Goal: Complete application form: Complete application form

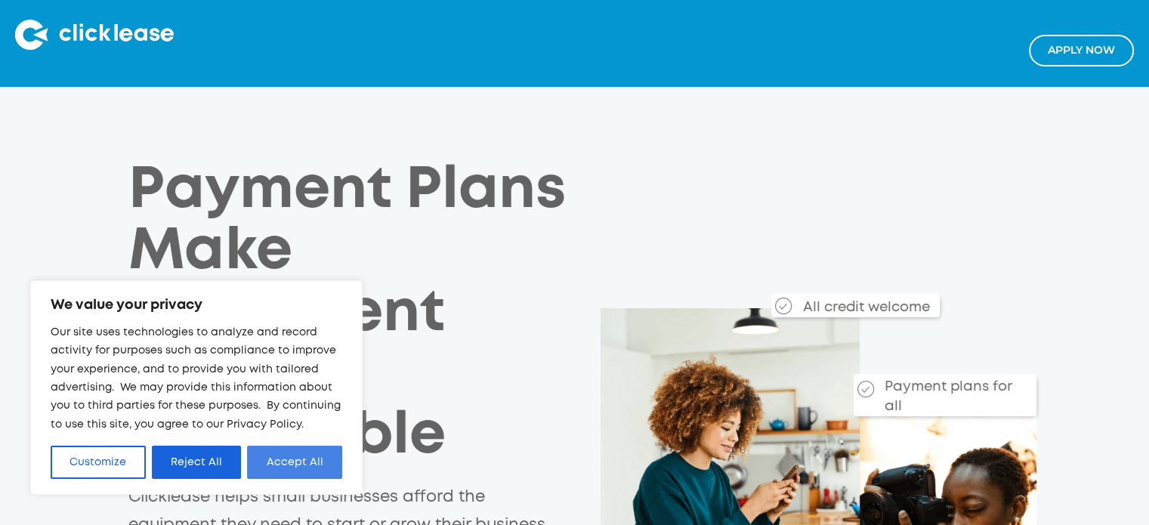
click at [273, 468] on button "Accept All" at bounding box center [294, 462] width 95 height 33
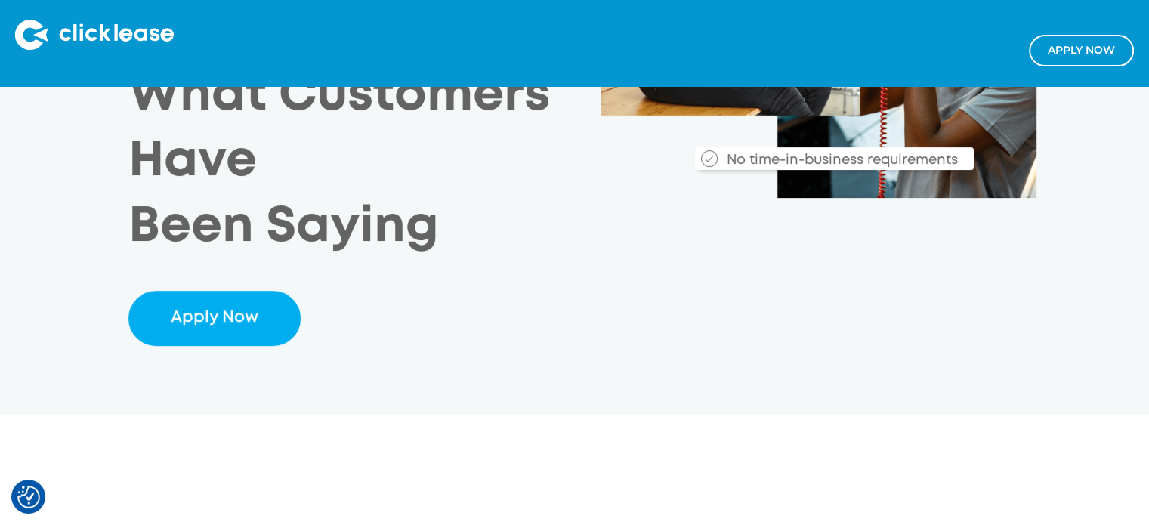
scroll to position [534, 0]
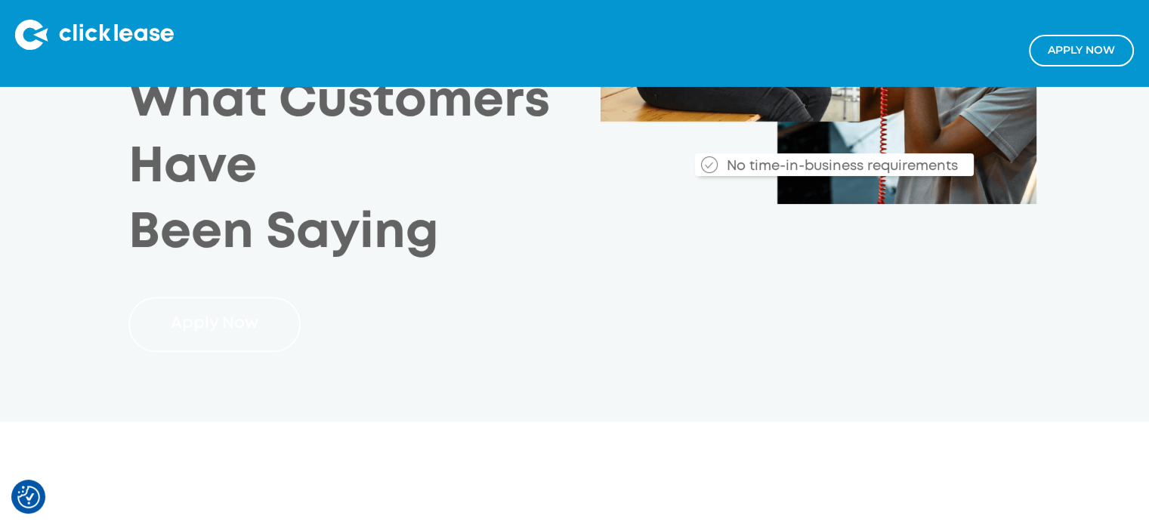
click at [240, 338] on link "Apply Now" at bounding box center [214, 325] width 173 height 56
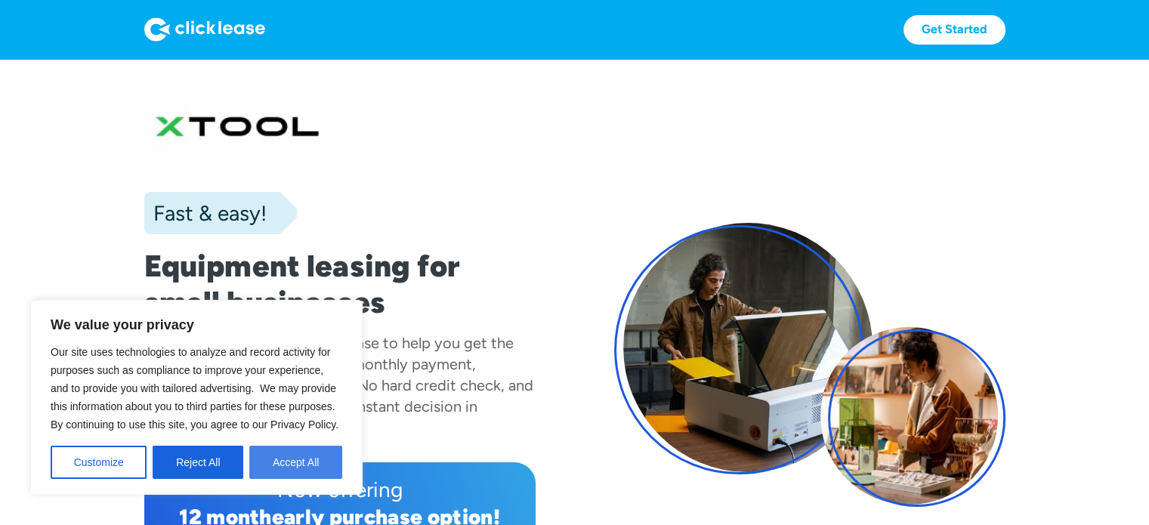
click at [310, 459] on button "Accept All" at bounding box center [295, 462] width 93 height 33
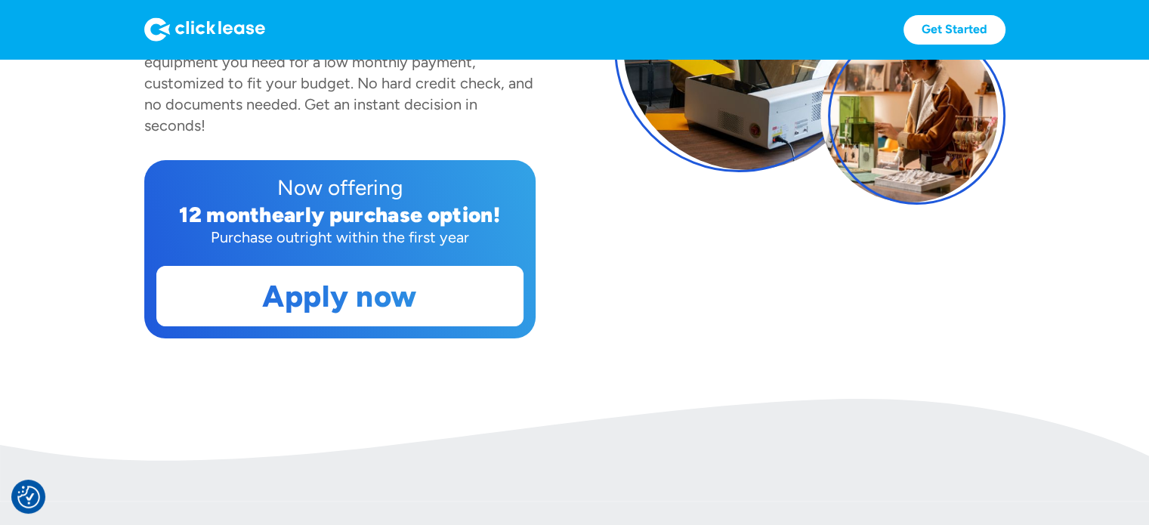
scroll to position [302, 0]
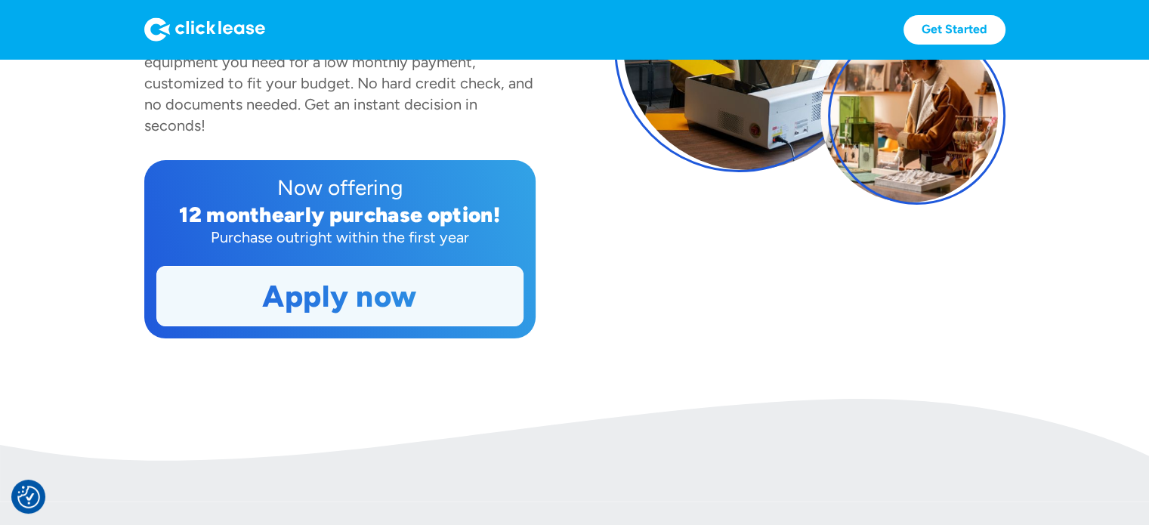
click at [323, 295] on link "Apply now" at bounding box center [340, 296] width 366 height 59
